Goal: Information Seeking & Learning: Learn about a topic

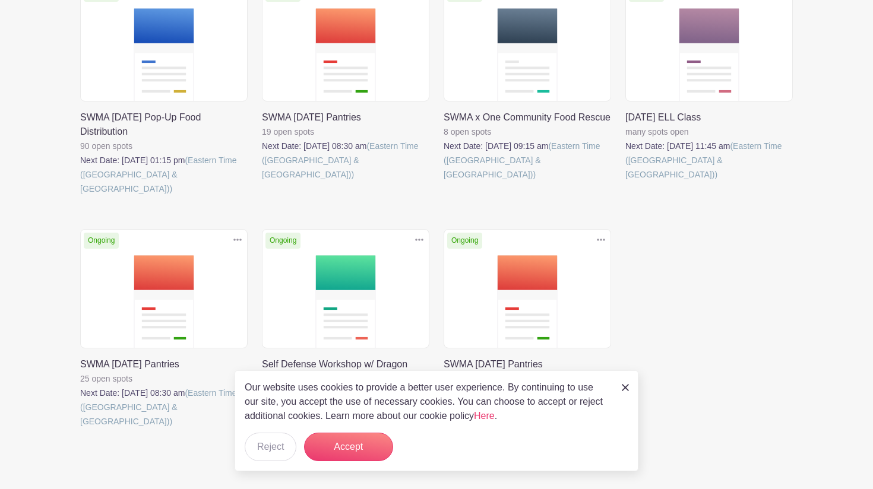
scroll to position [356, 0]
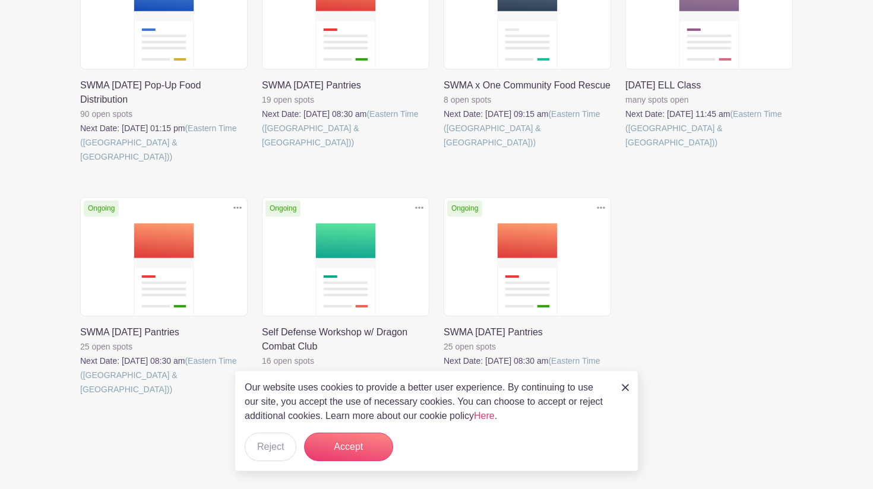
click at [262, 150] on link at bounding box center [262, 150] width 0 height 0
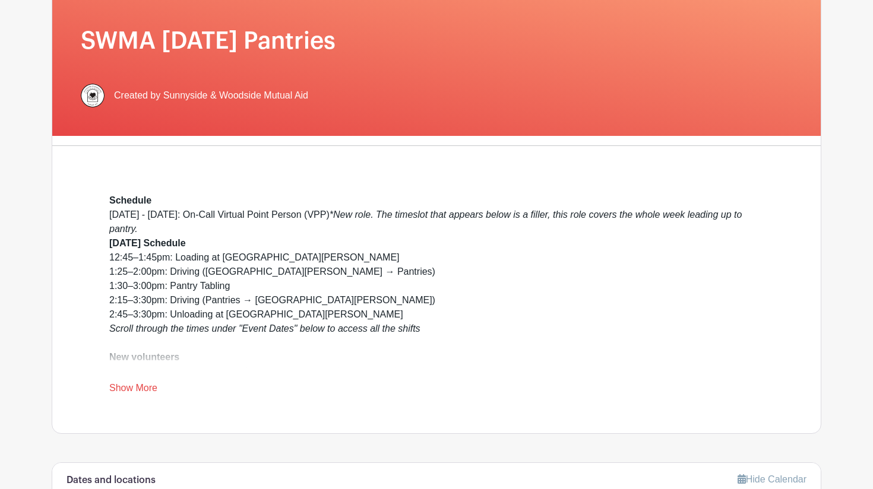
scroll to position [178, 0]
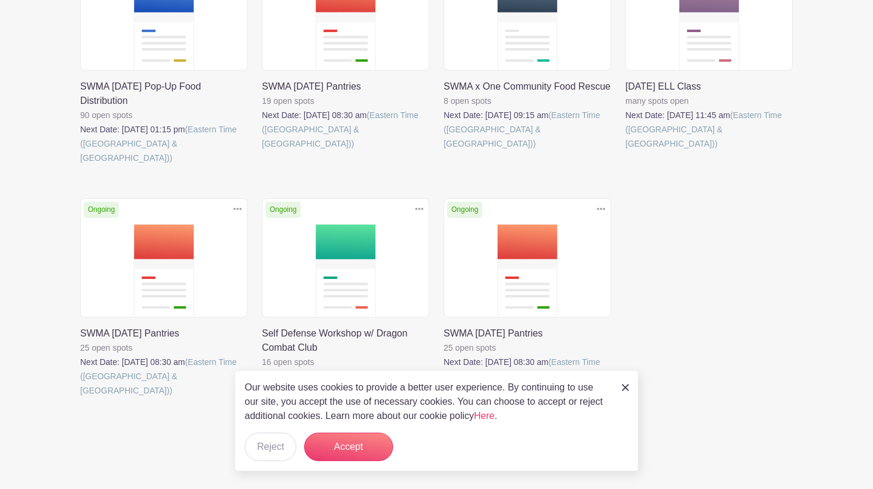
scroll to position [356, 0]
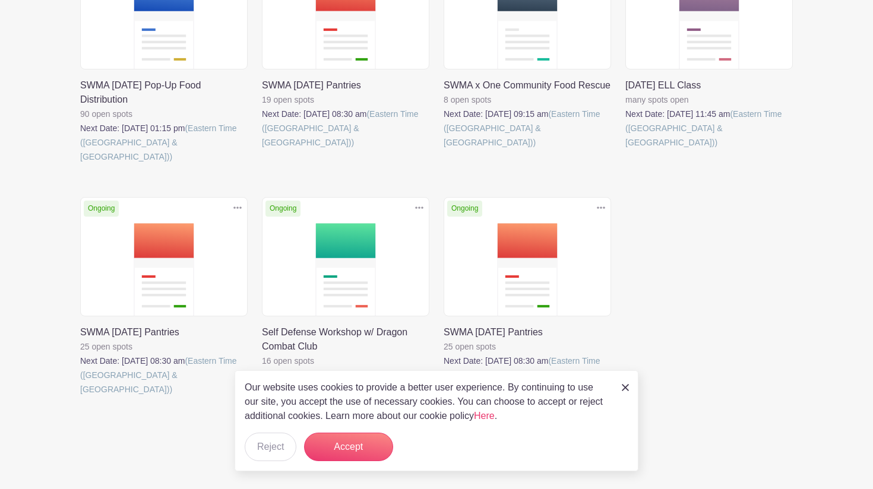
click at [80, 397] on link at bounding box center [80, 397] width 0 height 0
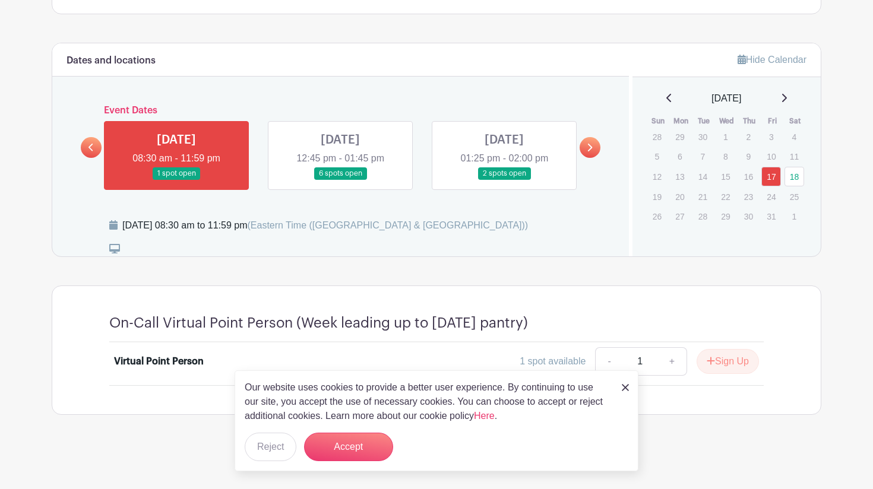
scroll to position [593, 0]
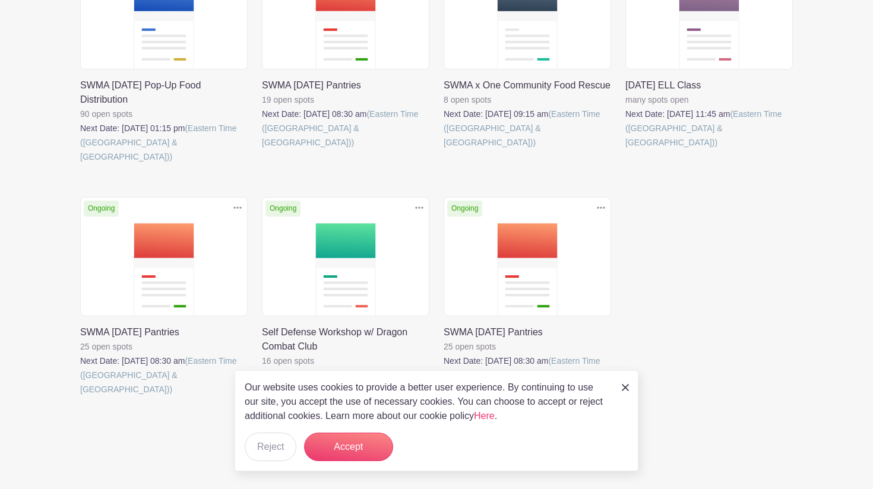
click at [443, 397] on link at bounding box center [443, 397] width 0 height 0
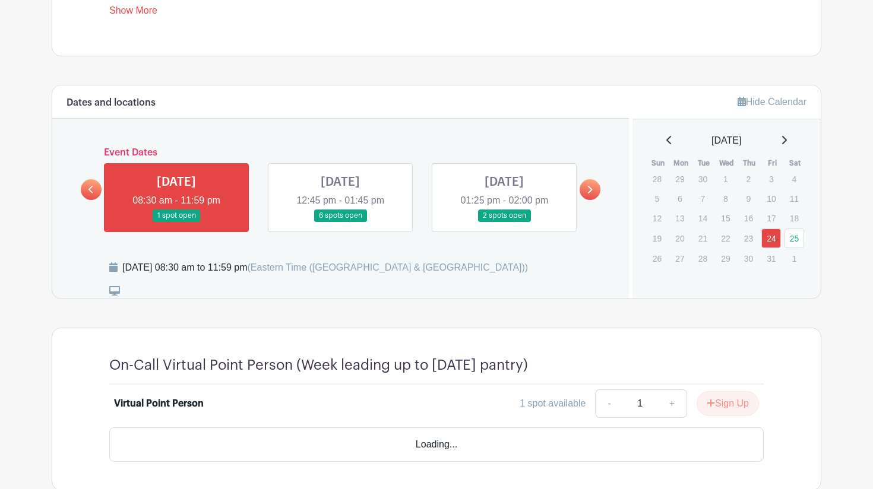
scroll to position [581, 0]
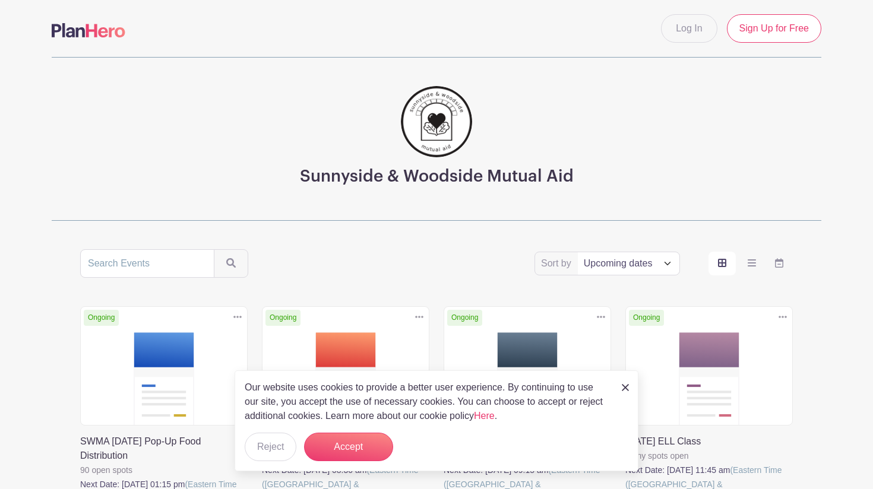
click at [630, 264] on select "Title Recently modified Newest Upcoming dates" at bounding box center [629, 263] width 102 height 23
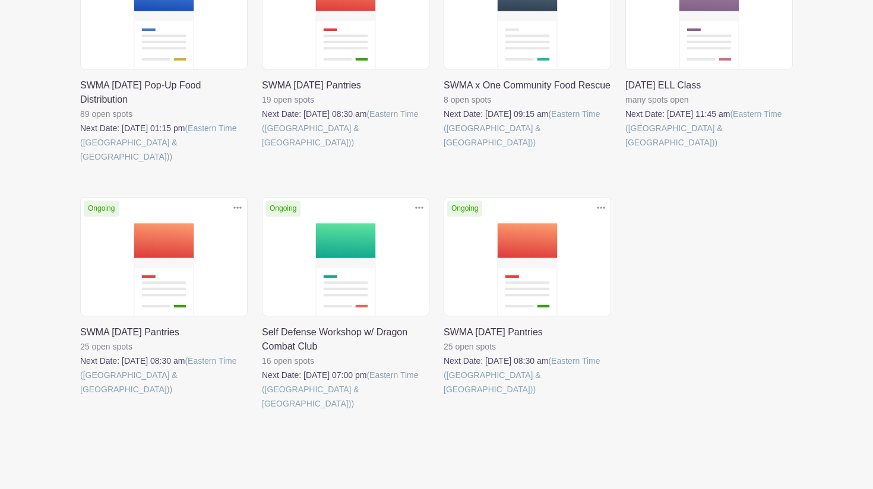
click at [443, 397] on link at bounding box center [443, 397] width 0 height 0
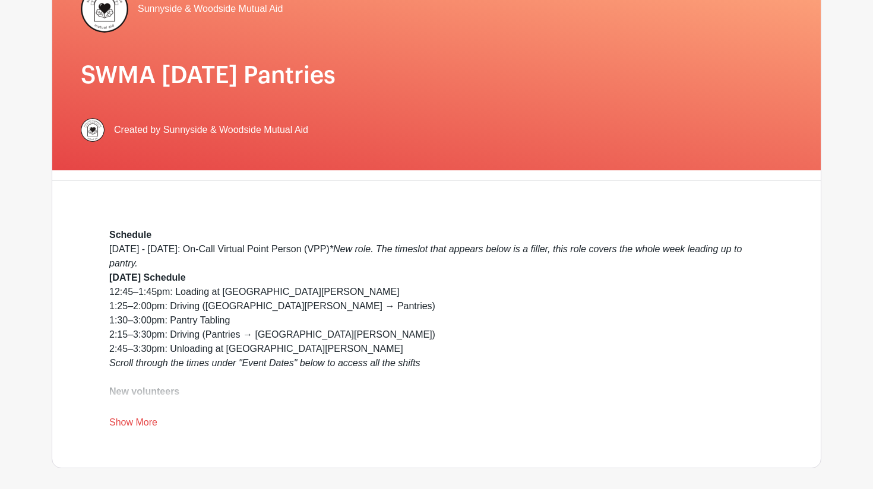
scroll to position [144, 0]
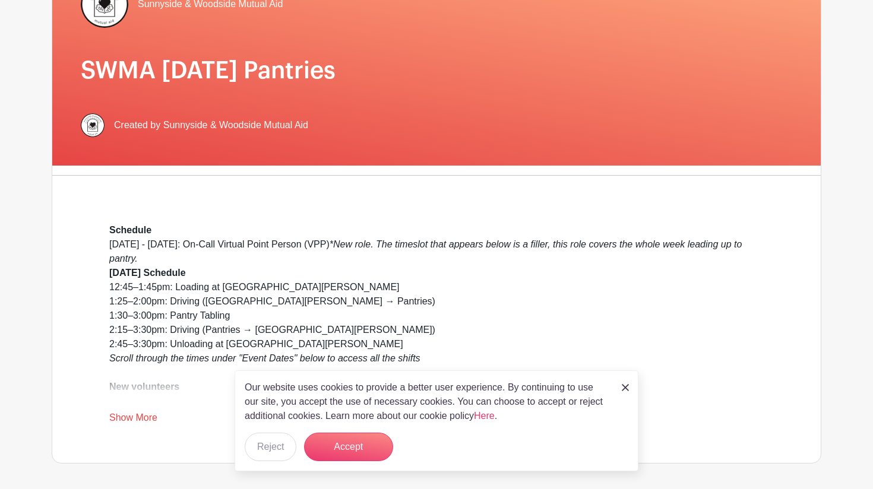
click at [620, 386] on div "Our website uses cookies to provide a better user experience. By continuing to …" at bounding box center [436, 420] width 404 height 101
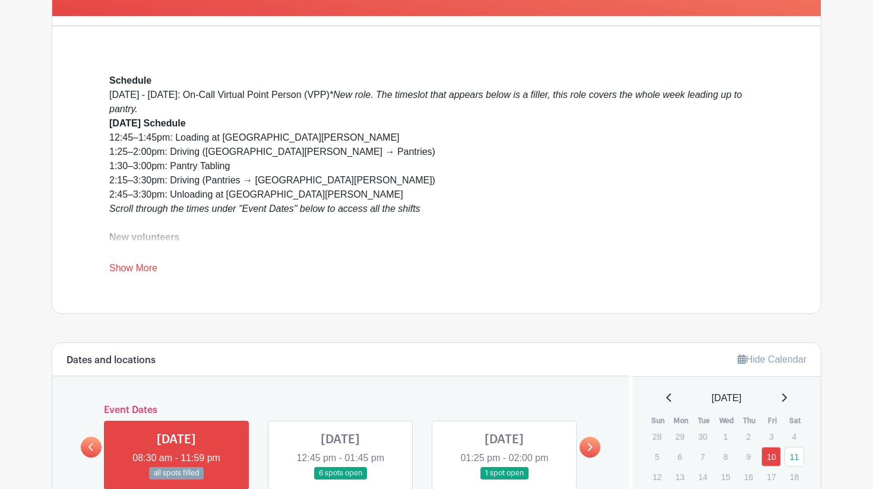
scroll to position [309, 0]
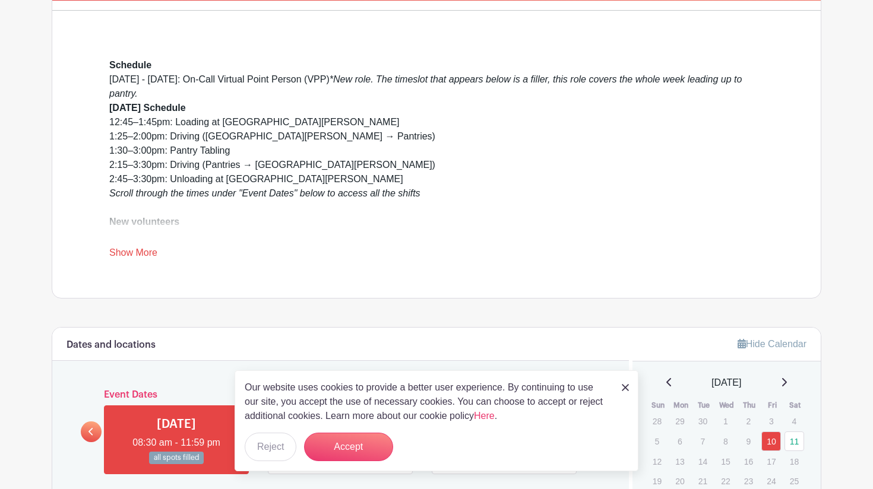
click at [132, 254] on link "Show More" at bounding box center [133, 255] width 48 height 15
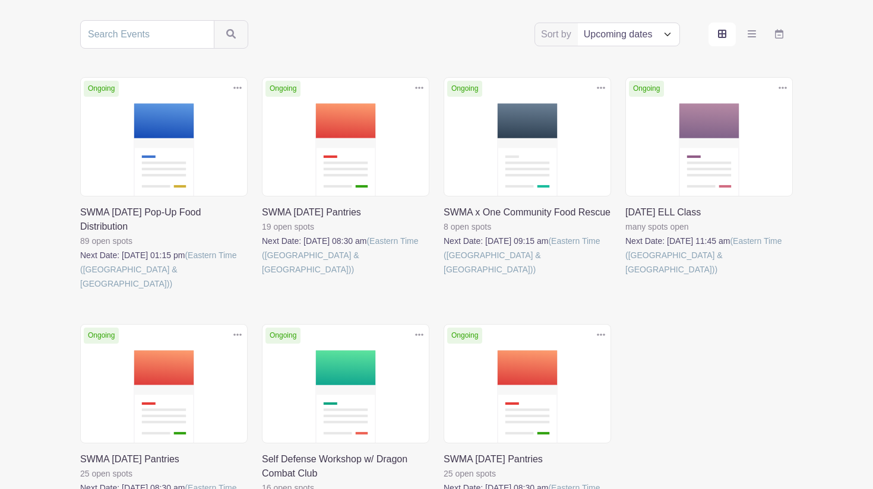
scroll to position [250, 0]
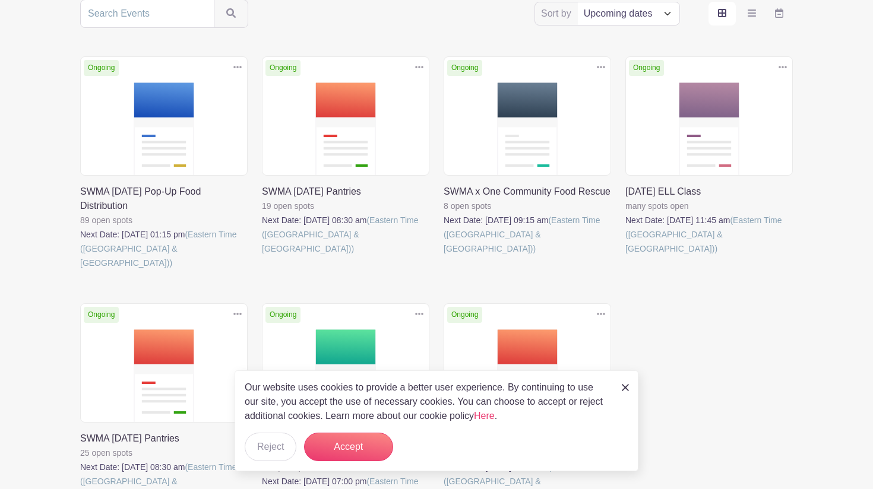
click at [80, 270] on link at bounding box center [80, 270] width 0 height 0
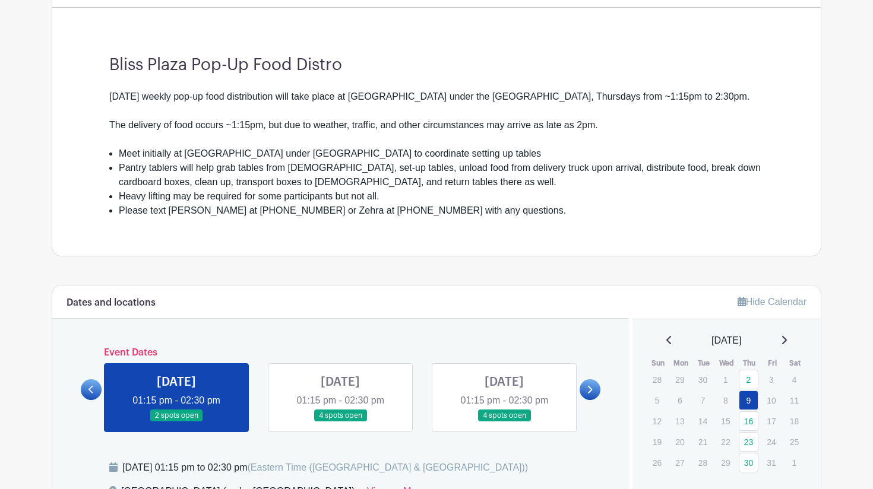
scroll to position [311, 0]
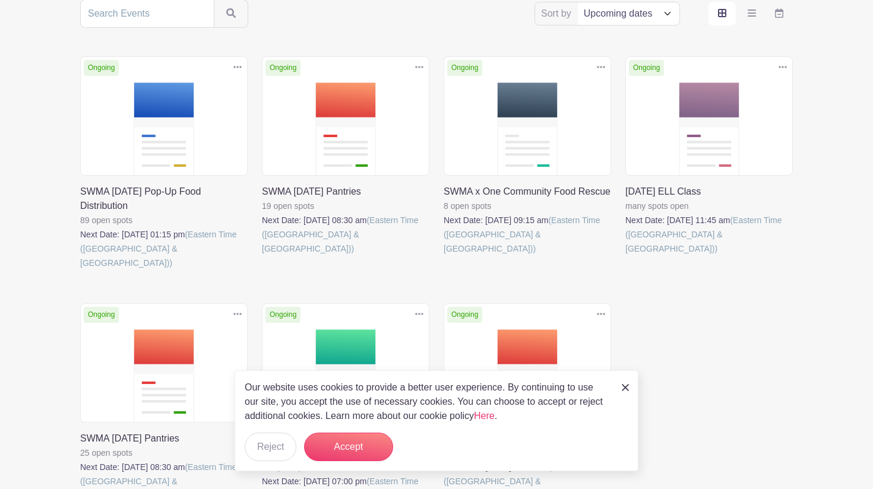
scroll to position [356, 0]
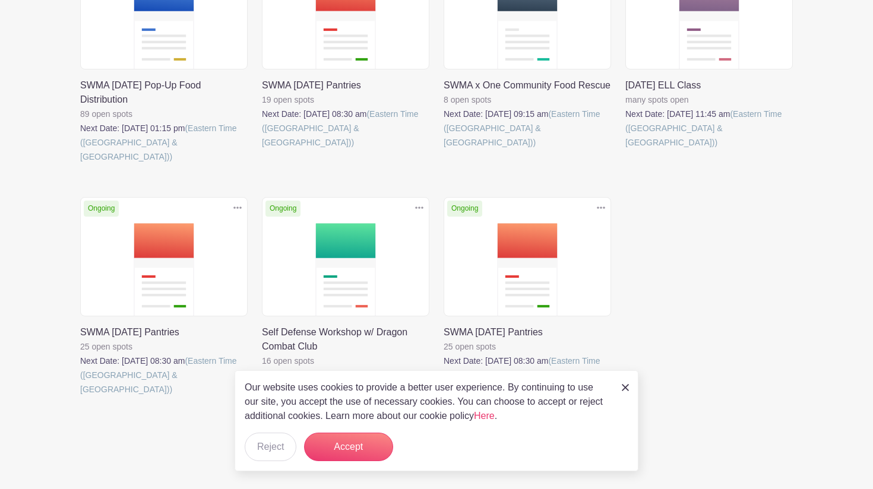
click at [80, 397] on link at bounding box center [80, 397] width 0 height 0
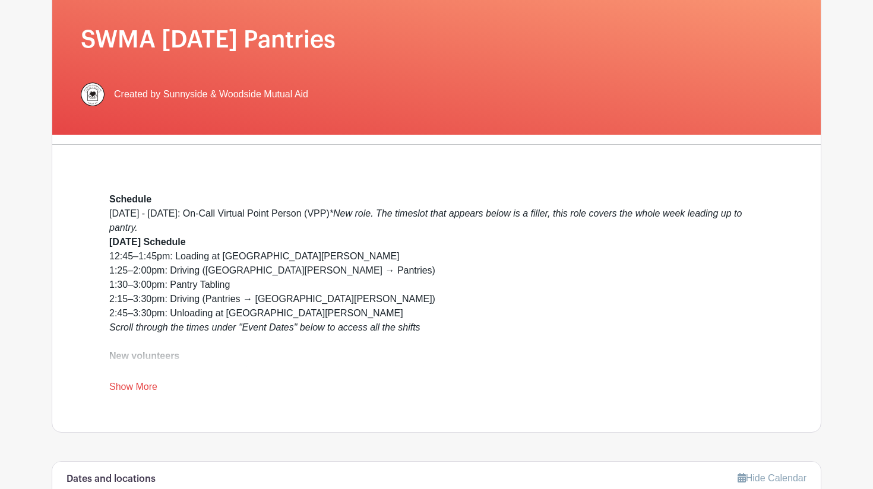
scroll to position [176, 0]
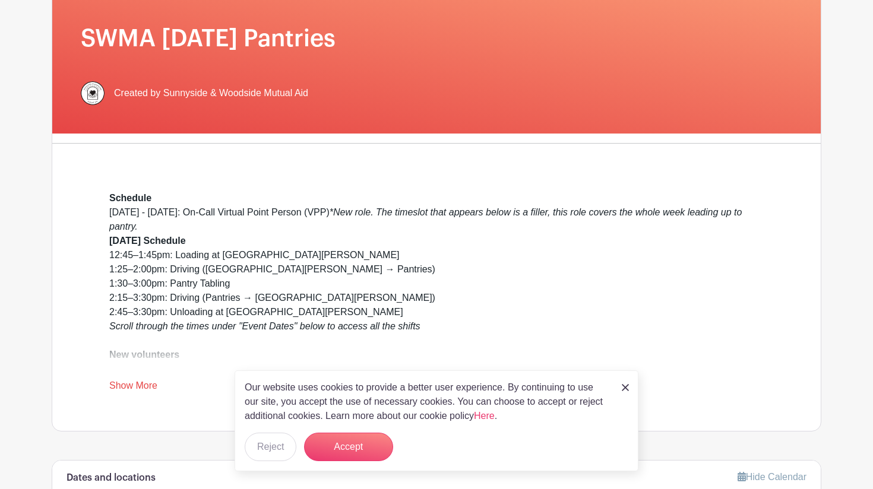
click at [141, 389] on link "Show More" at bounding box center [133, 387] width 48 height 15
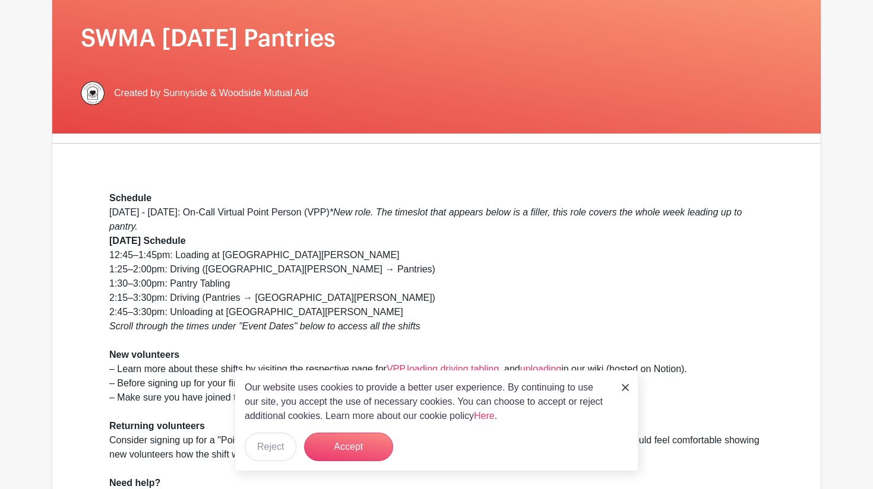
click at [236, 258] on div "[DATE] - [DATE]: On-Call Virtual Point Person (VPP) *New role. The timeslot tha…" at bounding box center [436, 354] width 654 height 299
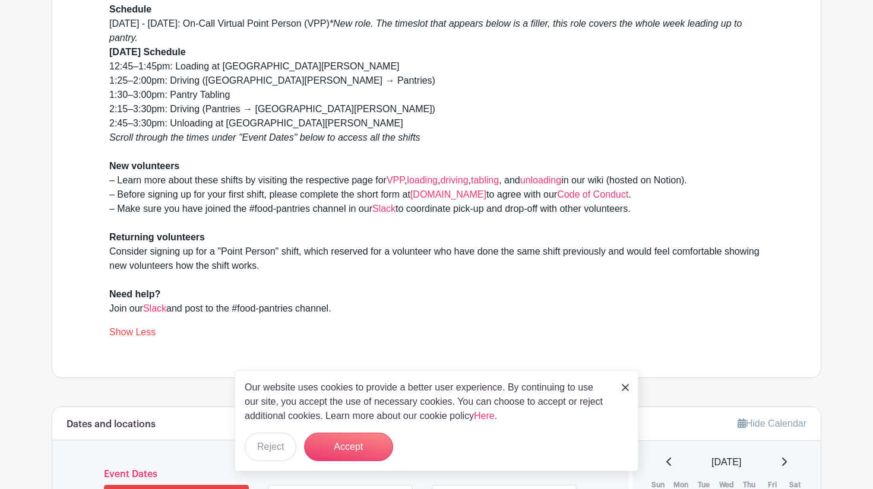
scroll to position [361, 0]
